Goal: Transaction & Acquisition: Download file/media

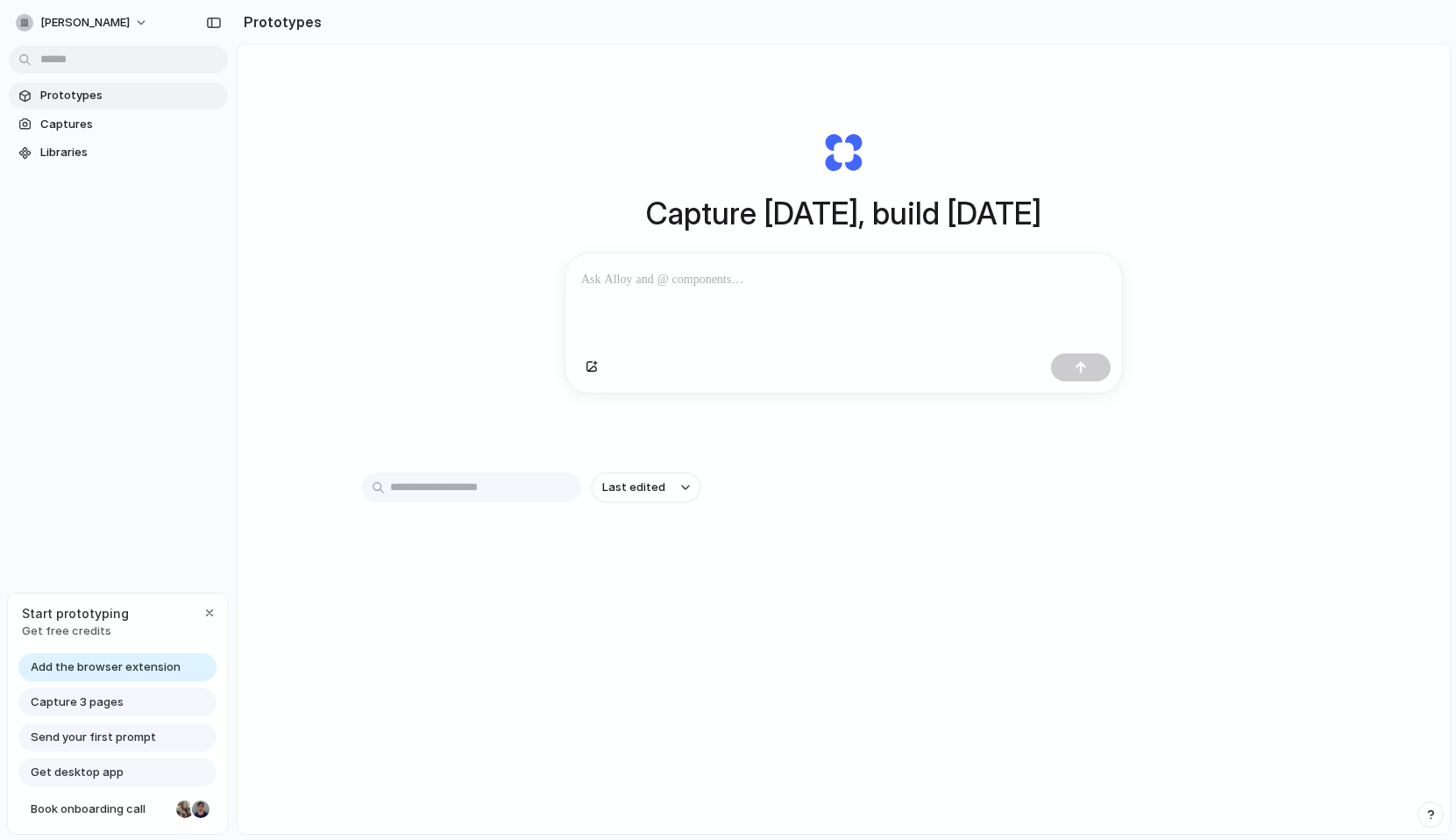
click at [842, 150] on div "Capture [DATE], build [DATE] Clone web app Clone screenshot Start from existing…" at bounding box center [844, 262] width 702 height 393
click at [112, 123] on span "Captures" at bounding box center [130, 124] width 181 height 18
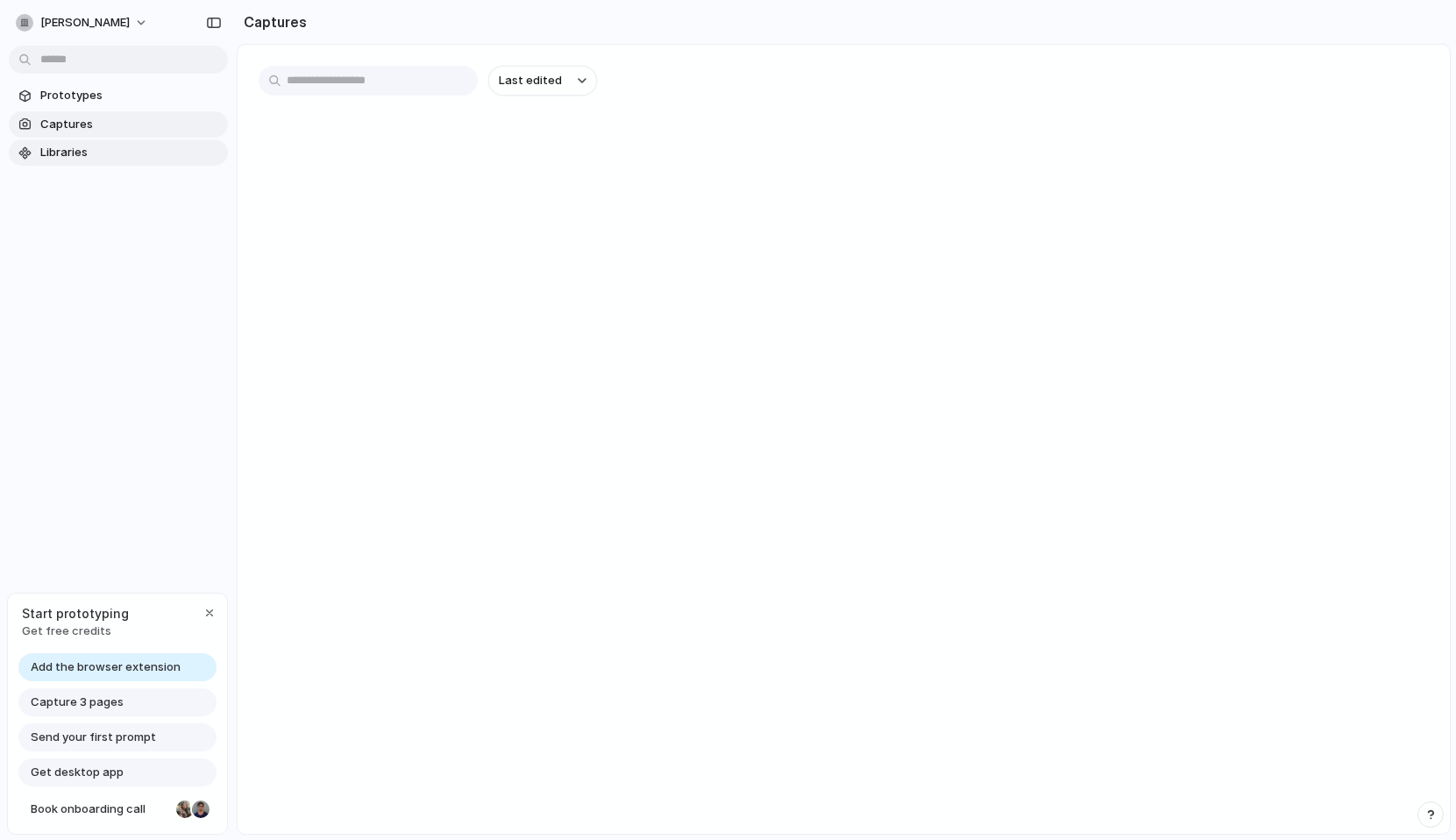
click at [97, 151] on span "Libraries" at bounding box center [130, 152] width 181 height 18
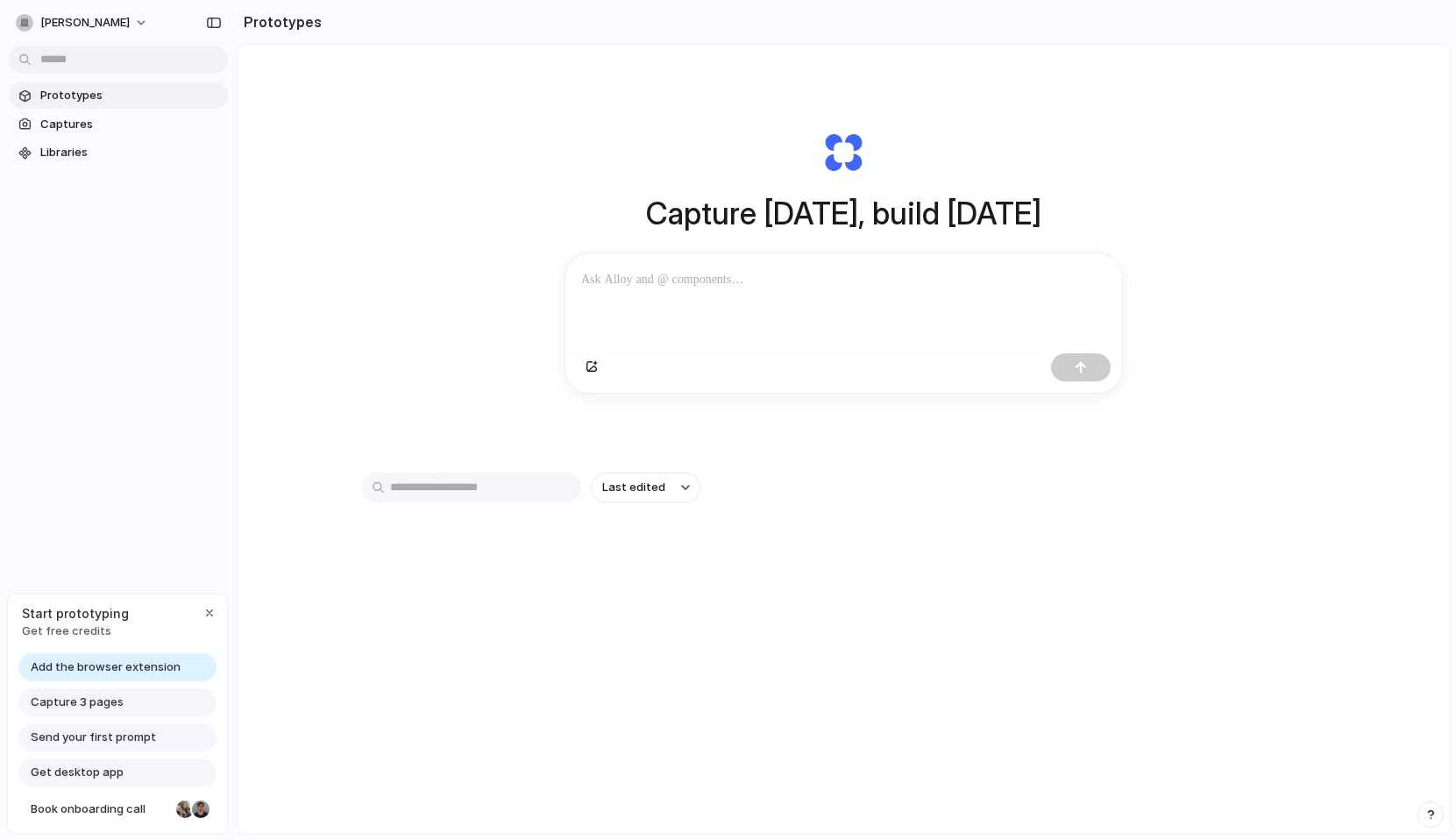
click at [103, 777] on span "Get desktop app" at bounding box center [77, 772] width 93 height 18
